Goal: Transaction & Acquisition: Purchase product/service

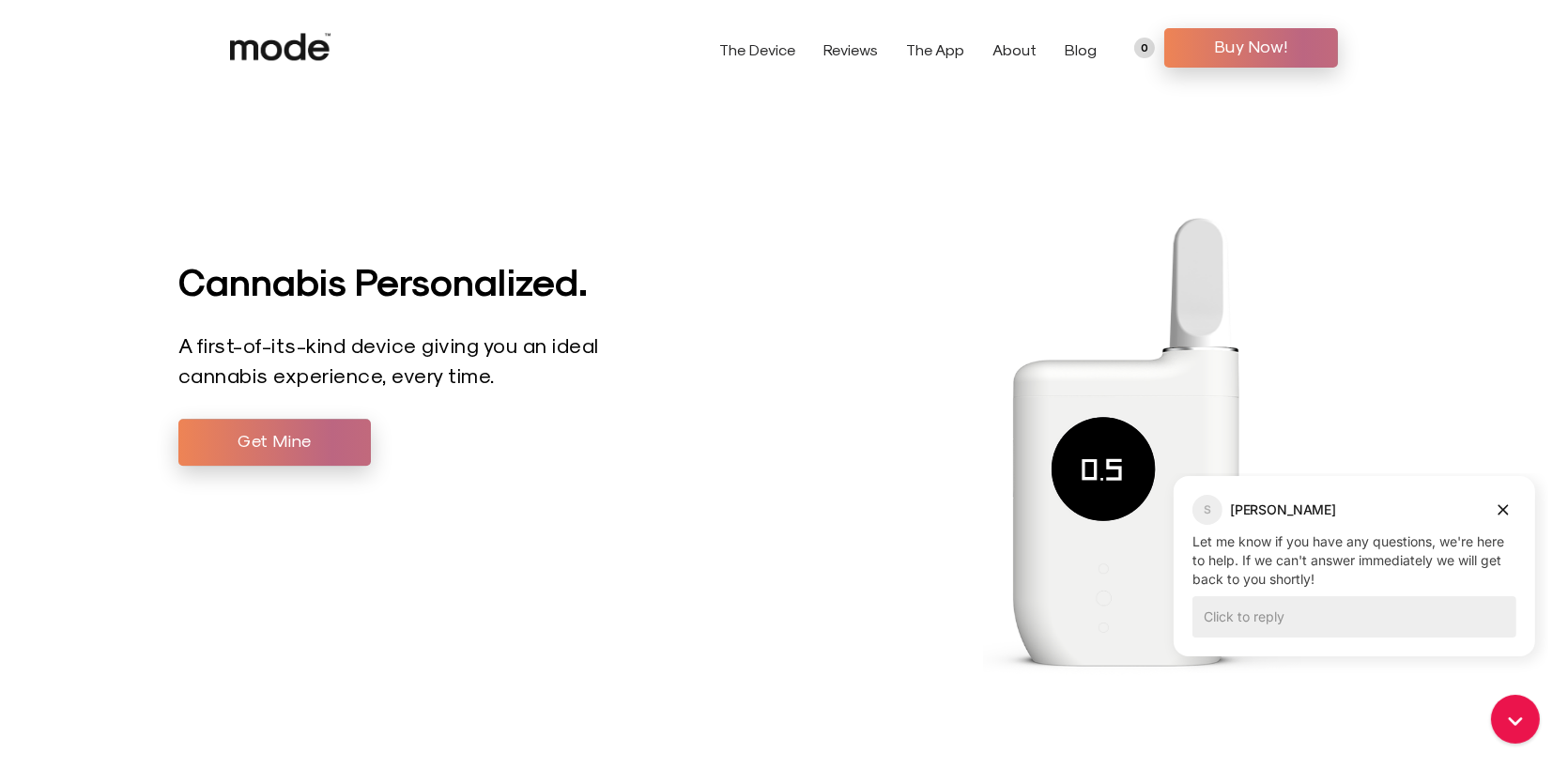
click at [1388, 244] on icon at bounding box center [1231, 403] width 495 height 769
click at [1502, 512] on icon "Dismiss campaign" at bounding box center [1503, 509] width 19 height 22
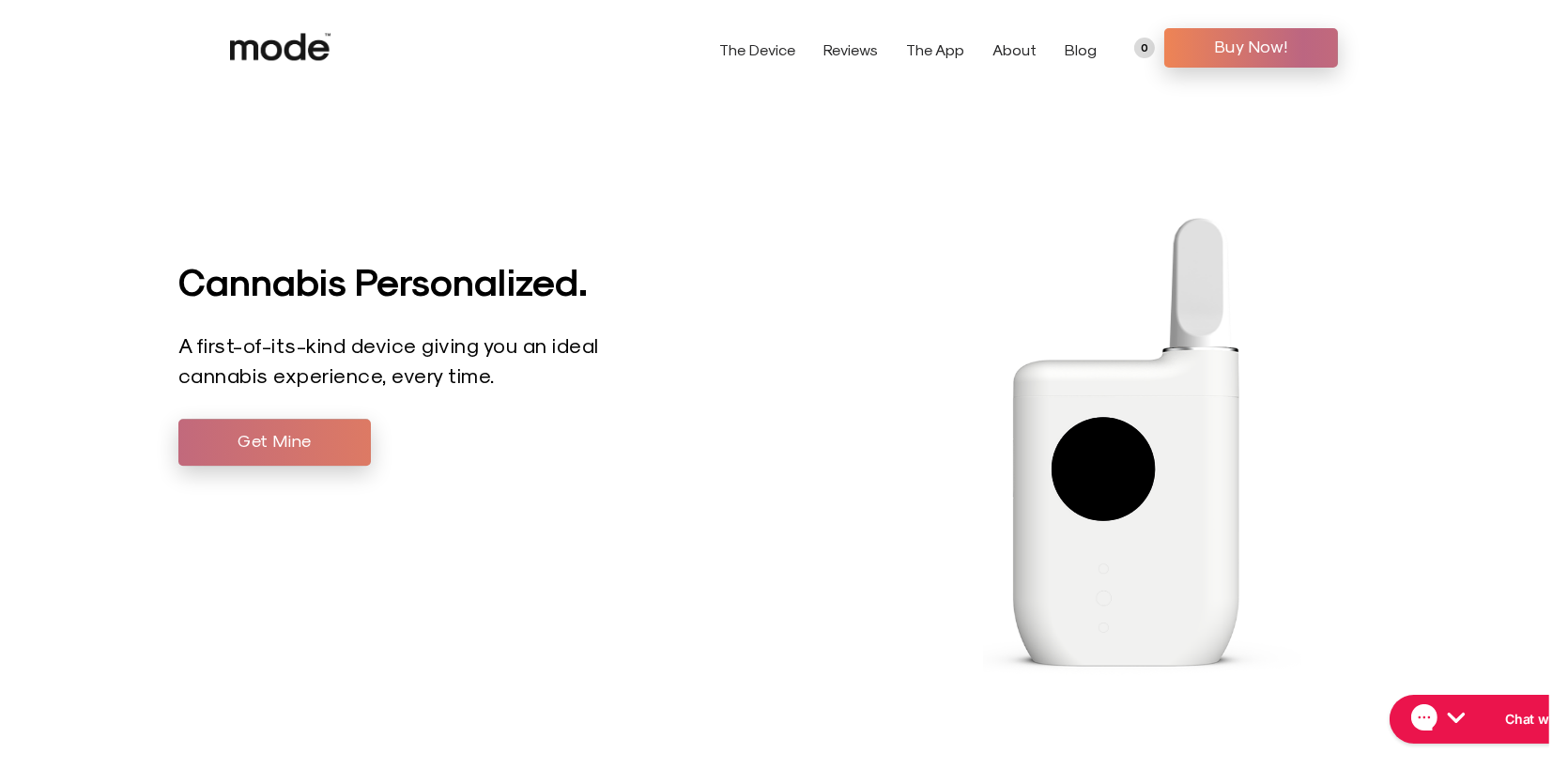
click at [302, 435] on span "Get Mine" at bounding box center [274, 440] width 164 height 28
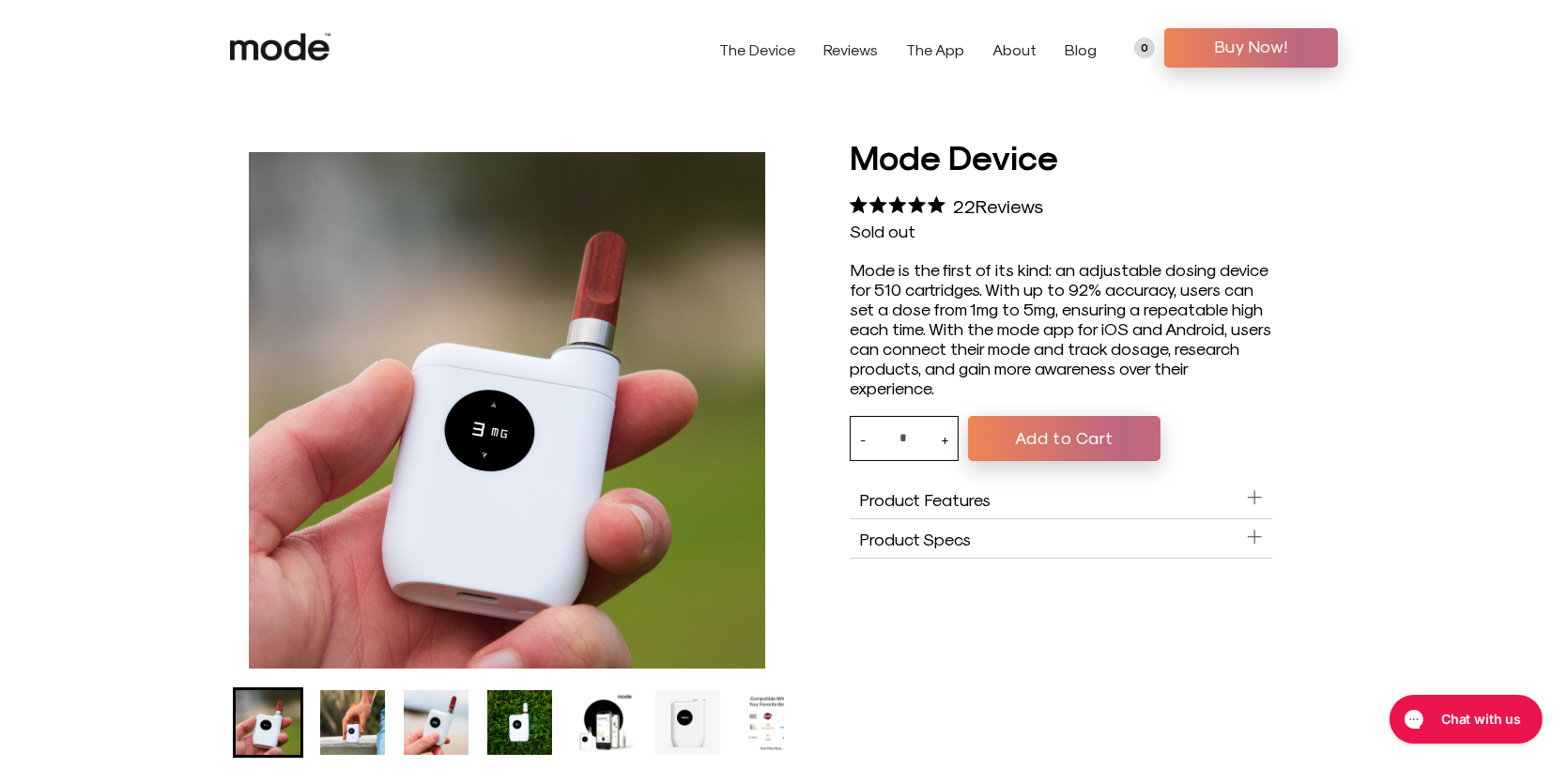
click at [999, 505] on aside "Product Features" at bounding box center [1061, 499] width 422 height 39
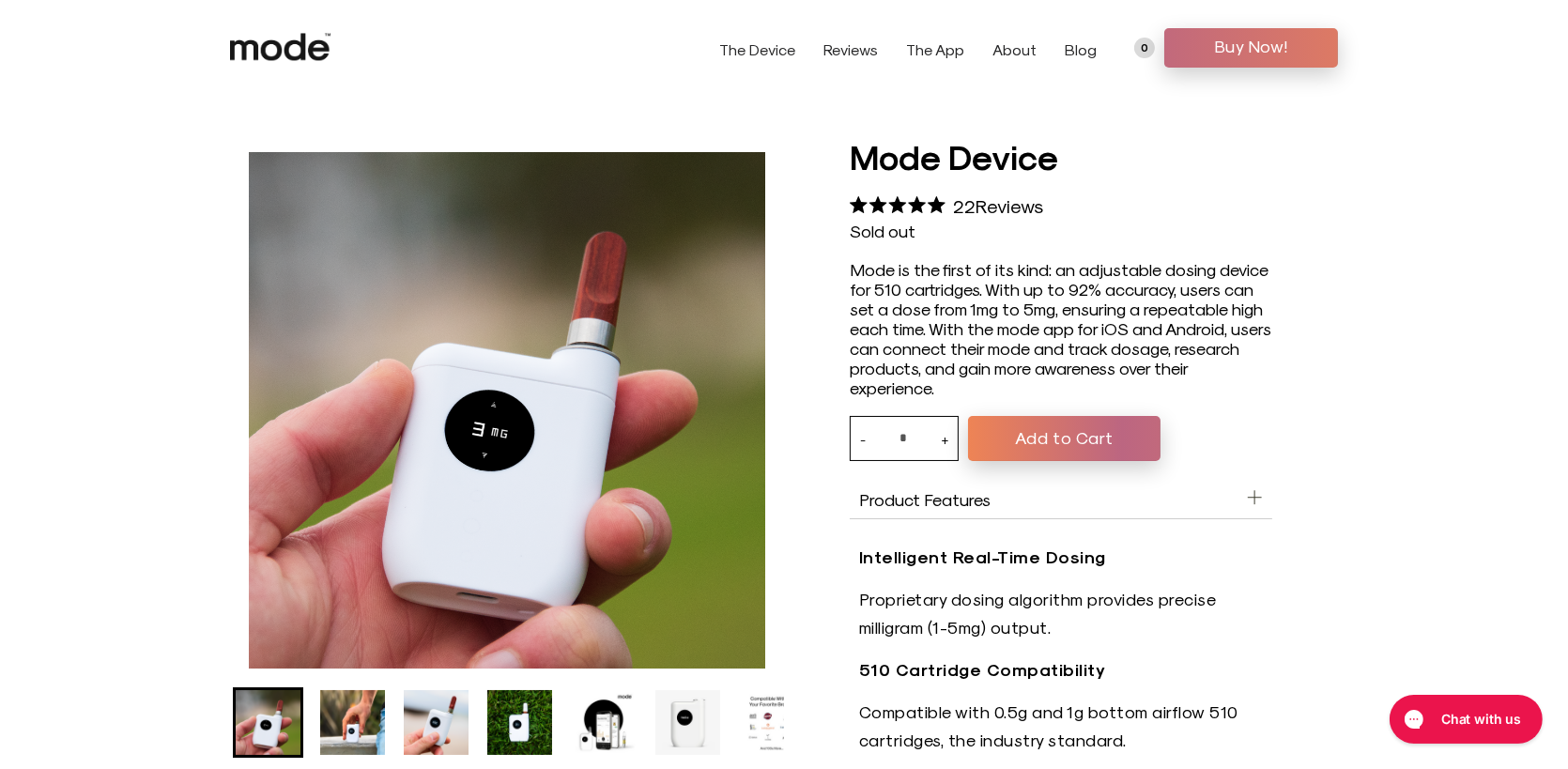
click at [1240, 50] on span "Buy Now!" at bounding box center [1251, 45] width 146 height 28
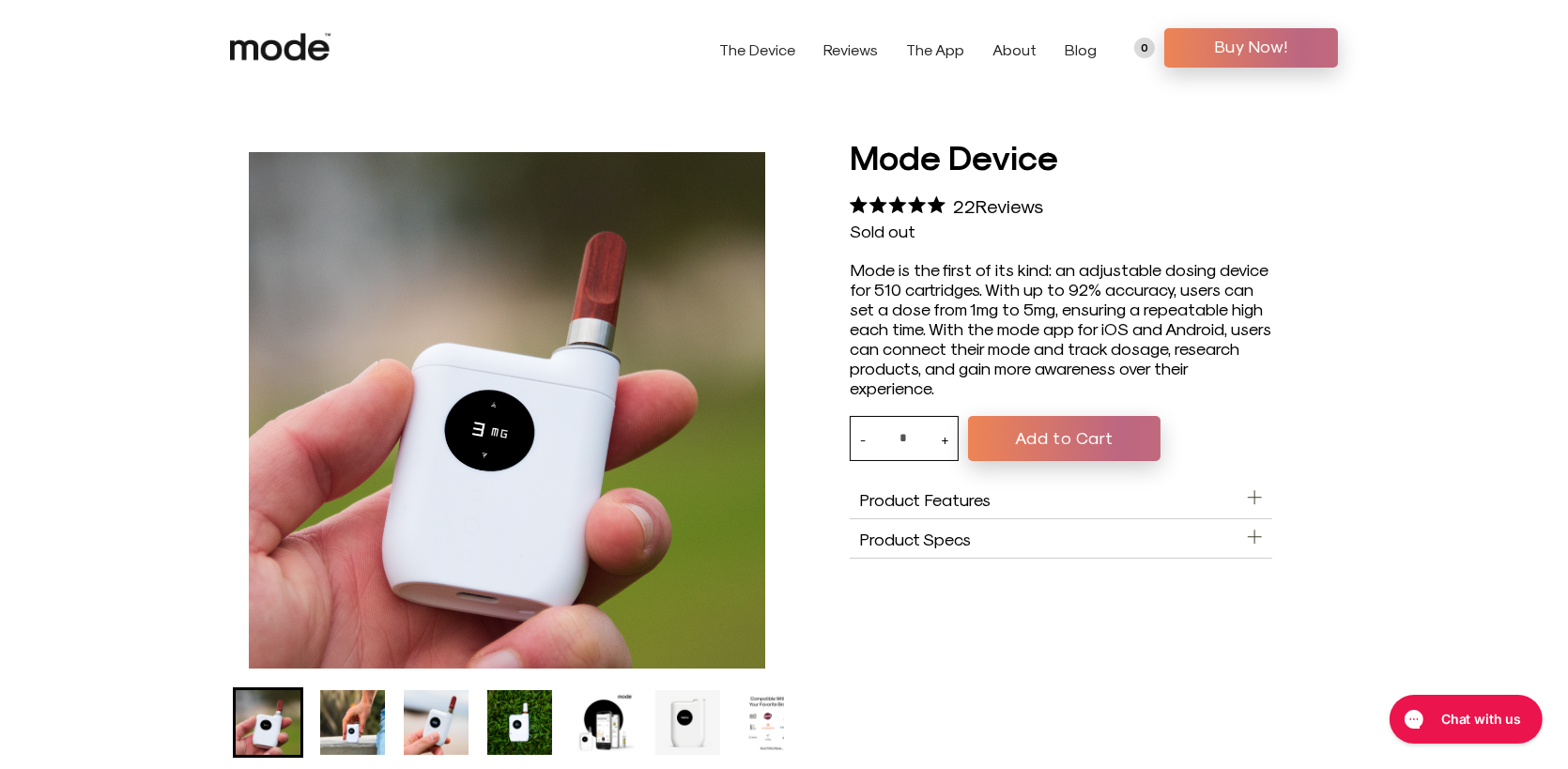
click at [1033, 442] on button "Add to Cart" at bounding box center [1064, 438] width 192 height 45
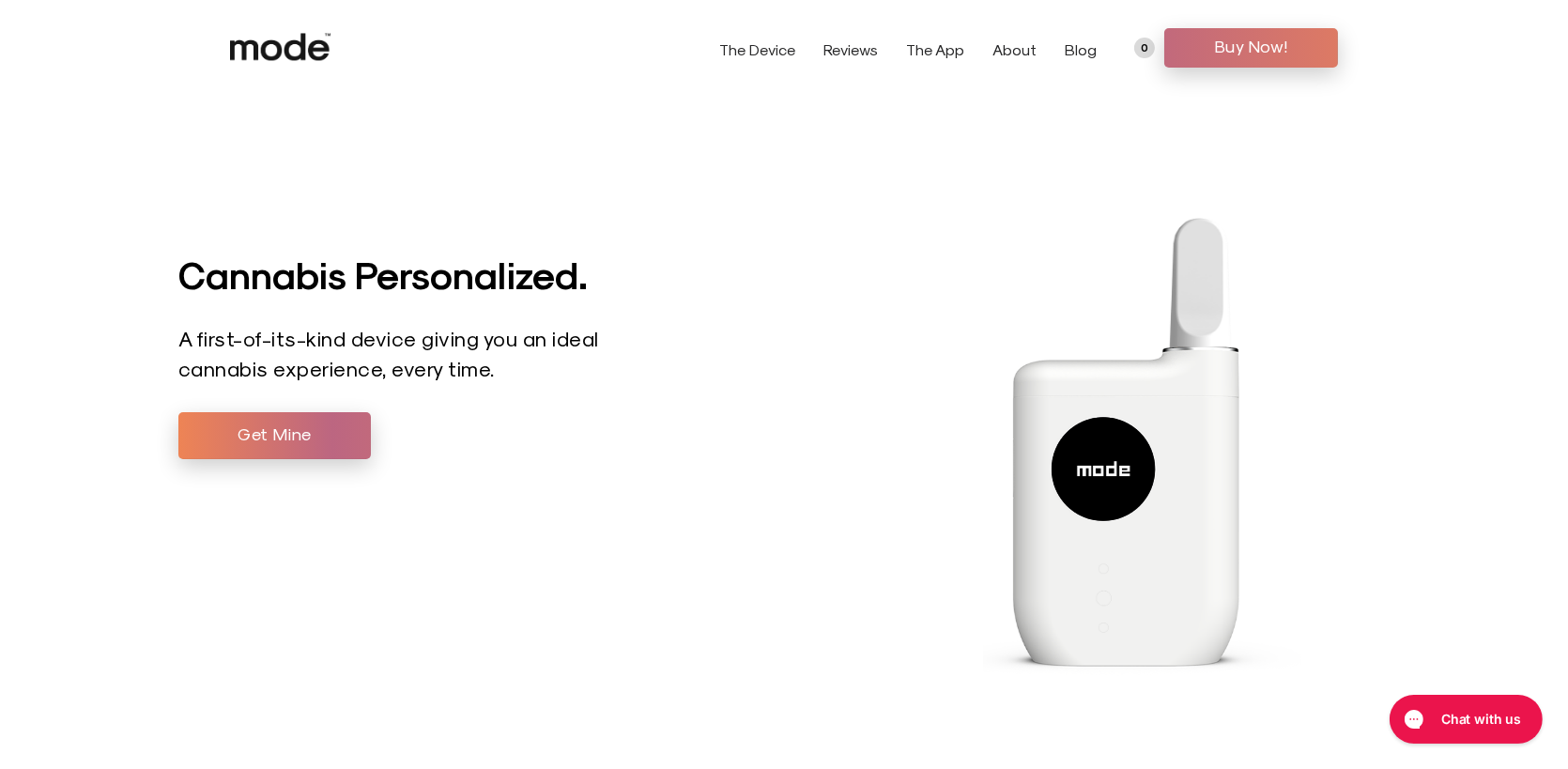
click at [1243, 53] on span "Buy Now!" at bounding box center [1251, 45] width 146 height 28
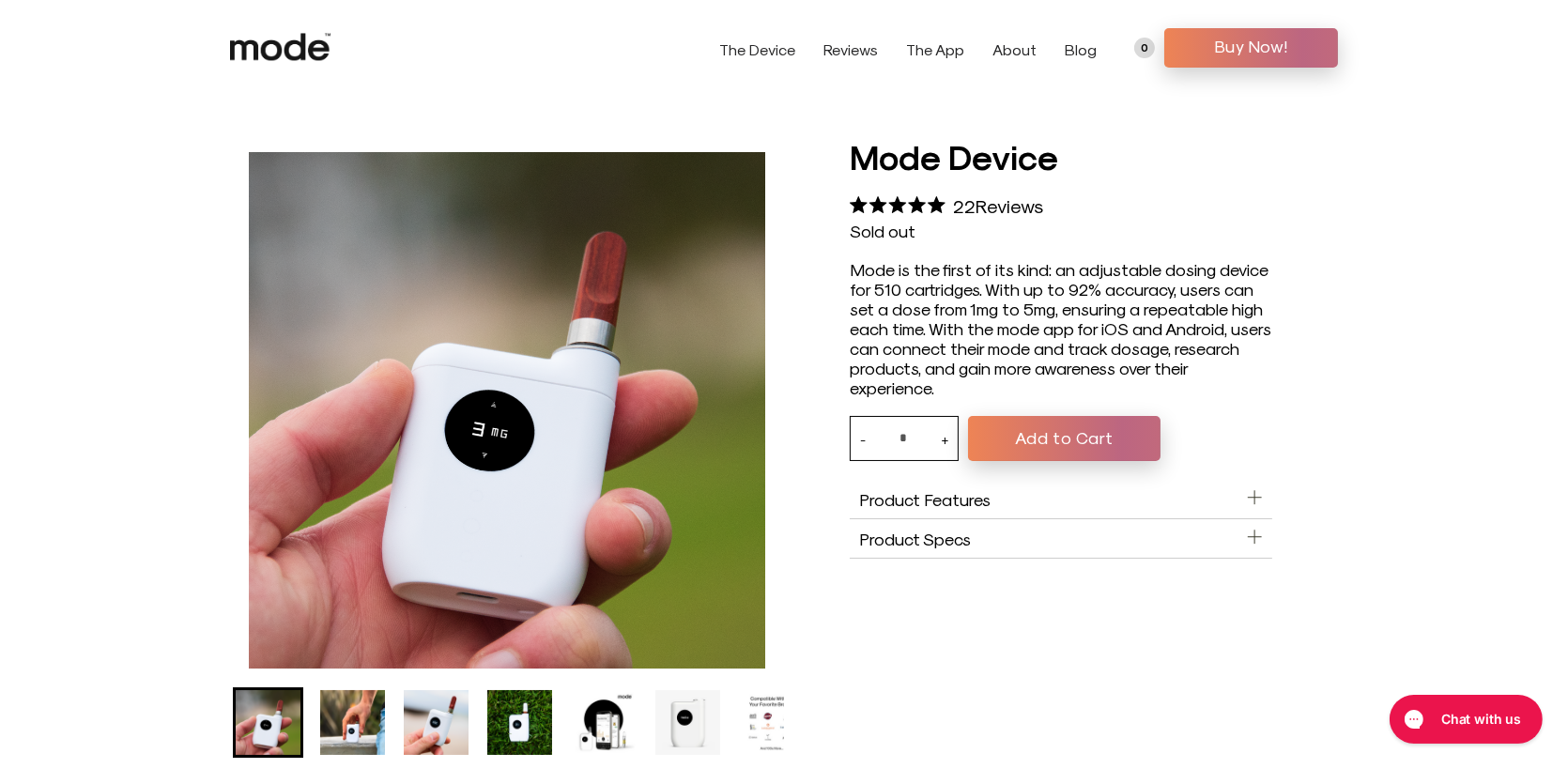
click at [1050, 439] on button "Add to Cart" at bounding box center [1064, 438] width 192 height 45
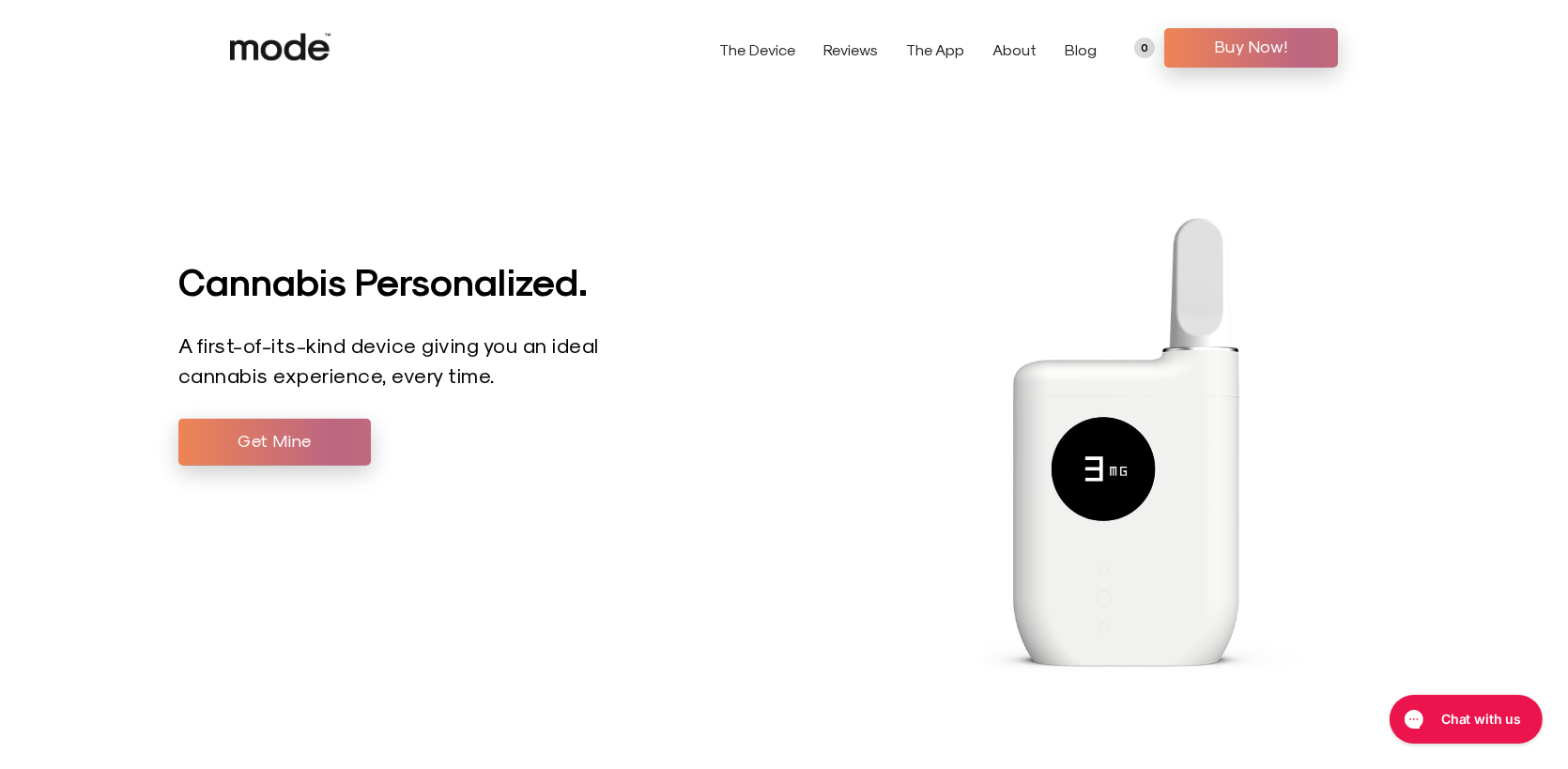
click at [934, 52] on link "The App" at bounding box center [935, 49] width 59 height 18
